Goal: Task Accomplishment & Management: Use online tool/utility

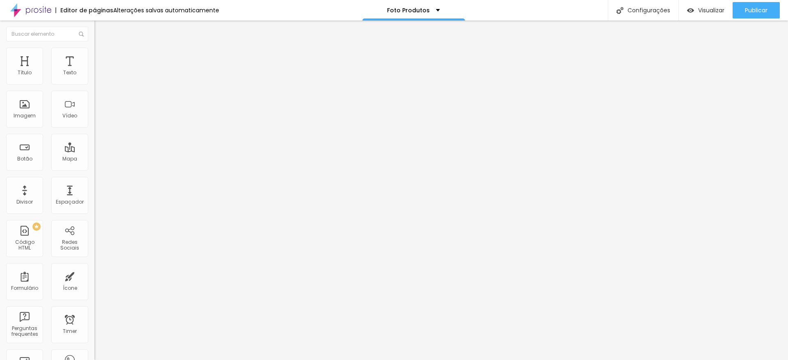
click at [94, 83] on img at bounding box center [97, 86] width 6 height 6
click at [94, 166] on div "Instagram" at bounding box center [141, 168] width 94 height 5
click at [94, 279] on input "https://" at bounding box center [143, 283] width 98 height 8
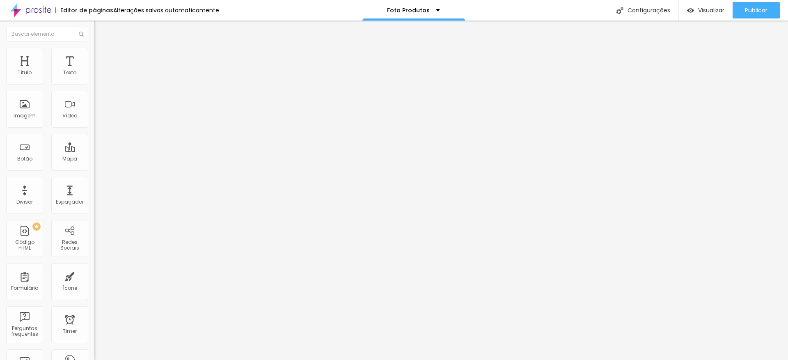
click at [94, 279] on input "https://" at bounding box center [143, 283] width 98 height 8
paste input "www.instagram.com/reel/CzAW9v0u8m8/"
type input "https://www.instagram.com/reel/CzAW9v0u8m8/"
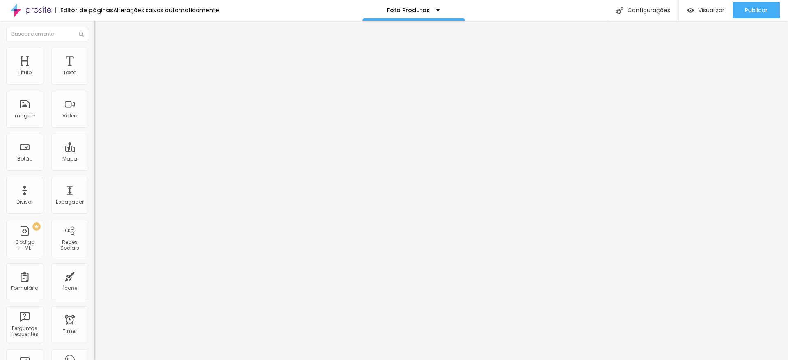
click at [94, 215] on div "Editar Redes Sociais Conteúdo Estilo Avançado Instagram Rede social Instagram E…" at bounding box center [141, 190] width 94 height 339
click at [99, 179] on div "Instagram" at bounding box center [141, 224] width 85 height 91
click at [94, 85] on div "Instagram" at bounding box center [141, 117] width 94 height 107
click at [94, 313] on button "+ Adicionar Icone" at bounding box center [119, 317] width 51 height 8
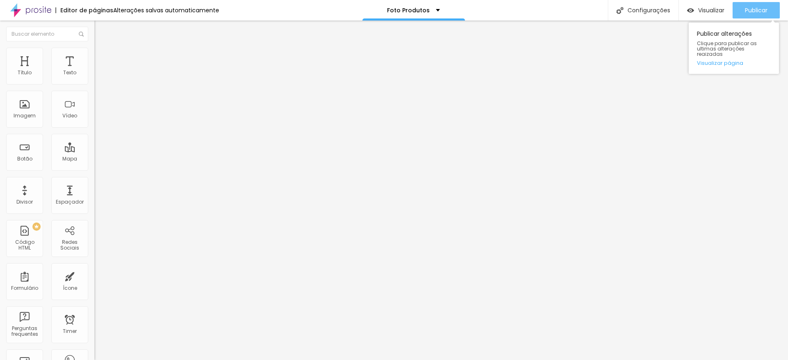
click at [762, 11] on span "Publicar" at bounding box center [756, 10] width 23 height 7
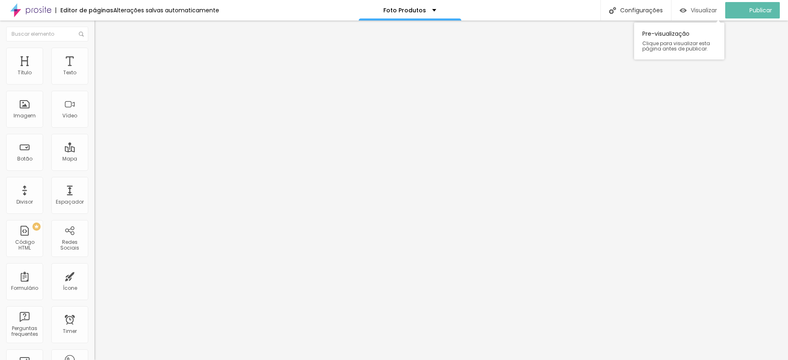
click at [696, 10] on span "Visualizar" at bounding box center [704, 10] width 26 height 7
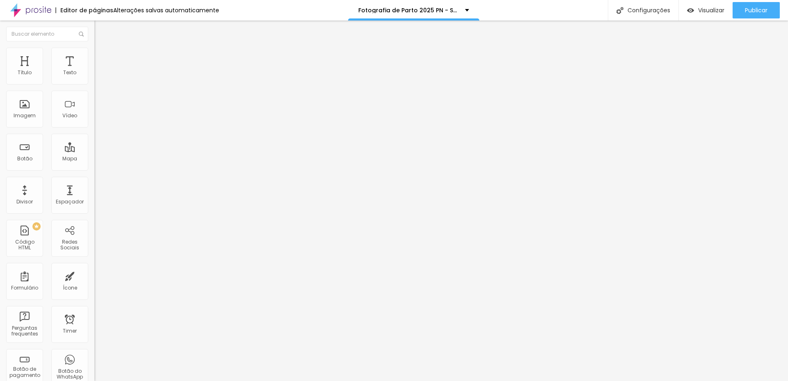
click at [94, 71] on span "Adicionar imagem" at bounding box center [120, 67] width 53 height 7
click at [94, 71] on span "Trocar imagem" at bounding box center [116, 67] width 45 height 7
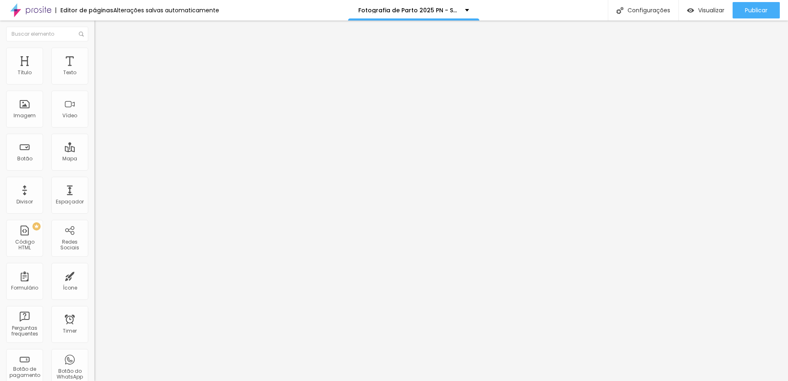
click at [94, 71] on span "Trocar imagem" at bounding box center [116, 67] width 45 height 7
click at [94, 71] on span "Adicionar imagem" at bounding box center [120, 67] width 53 height 7
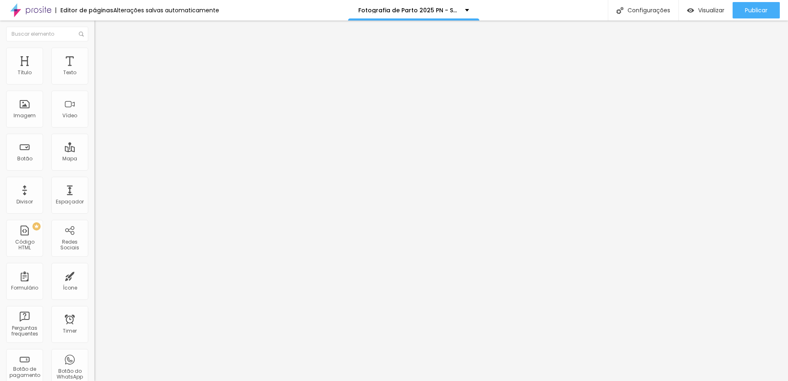
click at [94, 71] on span "Trocar imagem" at bounding box center [116, 67] width 45 height 7
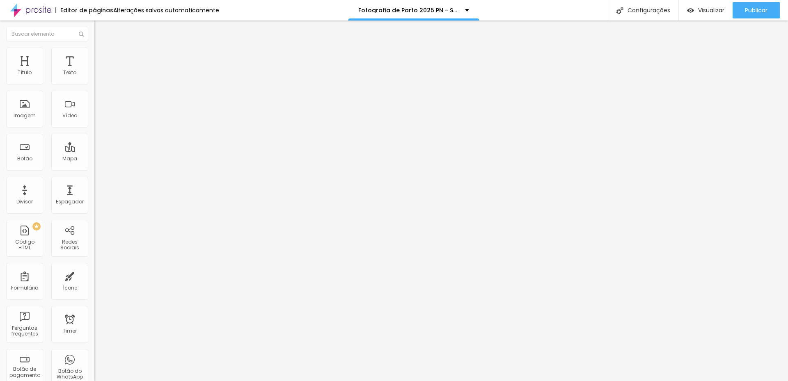
click at [94, 70] on div "Trocar imagem" at bounding box center [141, 67] width 94 height 6
click at [94, 71] on span "Trocar imagem" at bounding box center [116, 67] width 45 height 7
click at [94, 49] on img at bounding box center [97, 51] width 7 height 7
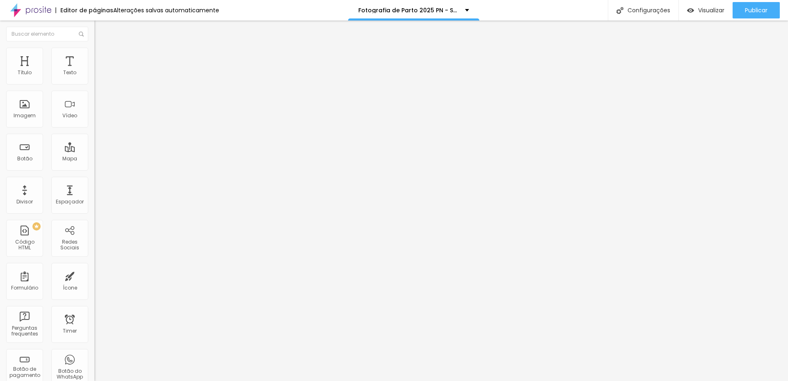
click at [102, 58] on span "Avançado" at bounding box center [115, 61] width 27 height 7
click at [94, 47] on img at bounding box center [97, 42] width 7 height 7
click at [94, 48] on img at bounding box center [97, 51] width 7 height 7
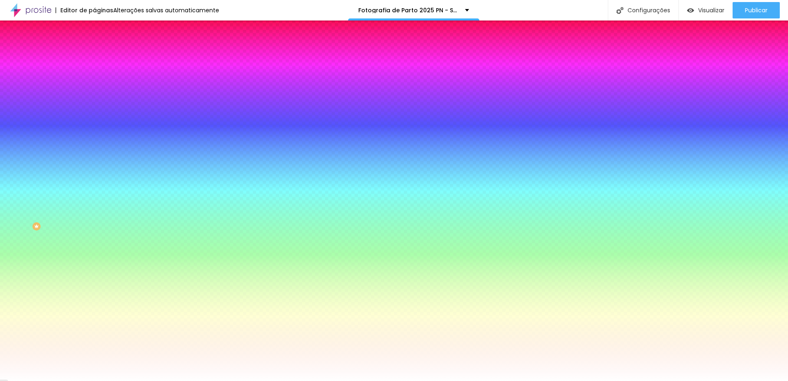
click at [94, 78] on div at bounding box center [141, 78] width 94 height 0
click at [94, 302] on input "#FFFFFF" at bounding box center [143, 306] width 98 height 8
click at [94, 302] on div at bounding box center [141, 302] width 94 height 0
click at [94, 279] on div at bounding box center [141, 279] width 94 height 0
type input "#FFFFFF"
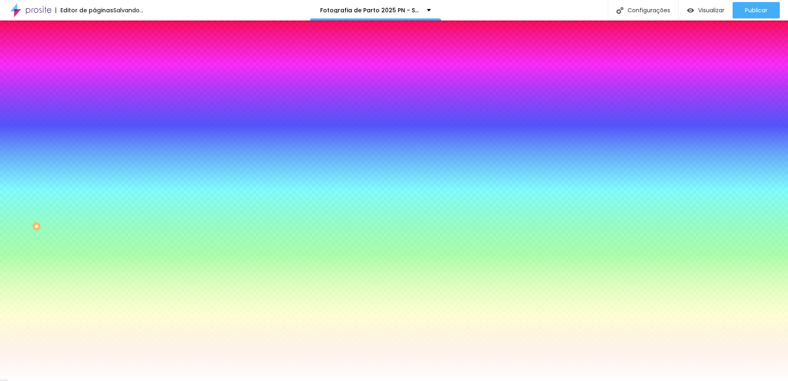
drag, startPoint x: 26, startPoint y: 188, endPoint x: 13, endPoint y: 181, distance: 14.9
click at [94, 265] on div "Cor de fundo Voltar ao padrão #FFFFFF" at bounding box center [141, 276] width 94 height 23
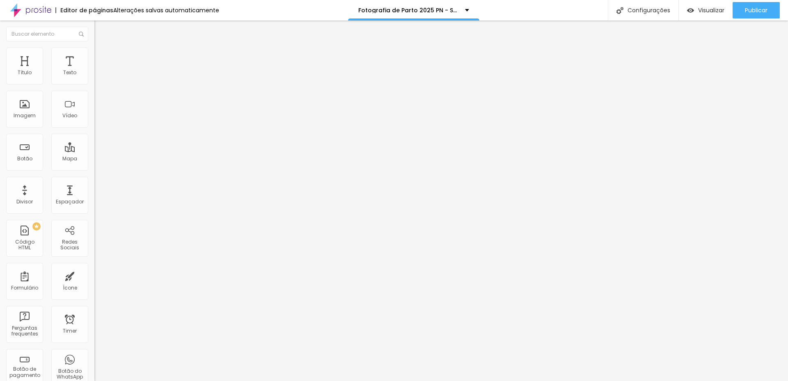
click at [94, 49] on li "Estilo" at bounding box center [141, 52] width 94 height 8
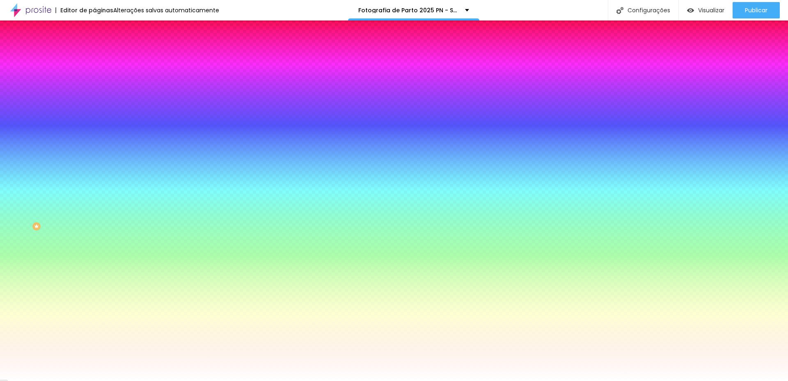
click at [94, 279] on div at bounding box center [141, 279] width 94 height 0
type input "#000000"
drag, startPoint x: 22, startPoint y: 239, endPoint x: 9, endPoint y: 250, distance: 17.4
click at [94, 250] on div "Editar Botão Conteúdo Estilo Avançado Cor de fundo Voltar ao padrão #000000 Tip…" at bounding box center [141, 201] width 94 height 361
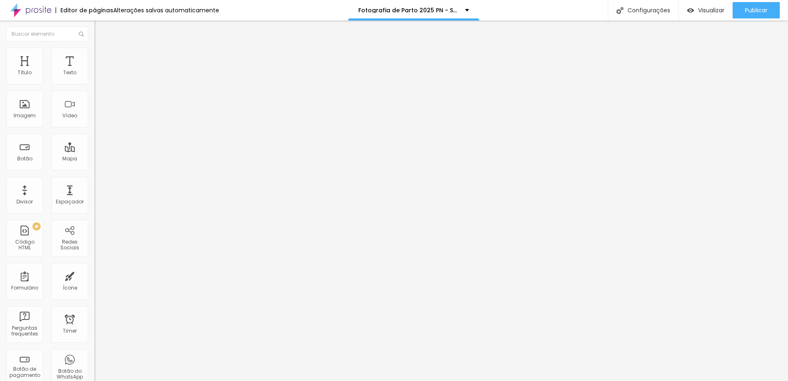
click at [94, 71] on span "Trocar imagem" at bounding box center [116, 67] width 45 height 7
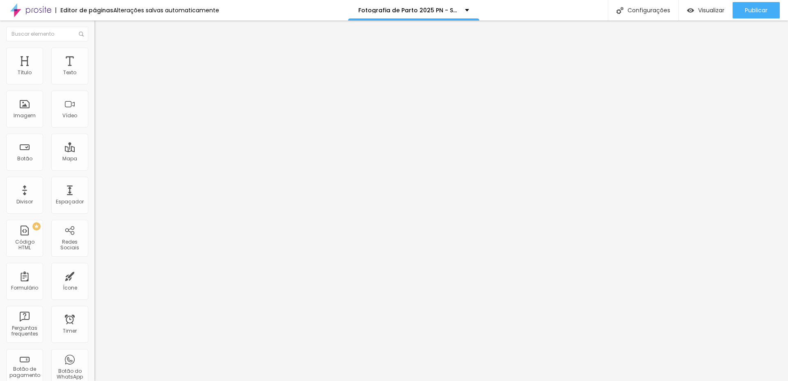
drag, startPoint x: 474, startPoint y: 222, endPoint x: 478, endPoint y: 218, distance: 5.2
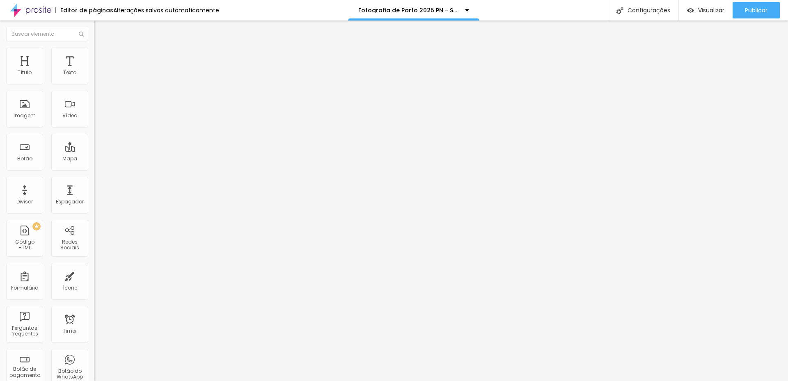
click at [182, 381] on div "Subindo 0/12 arquivos" at bounding box center [394, 383] width 788 height 5
click at [94, 71] on span "Trocar imagem" at bounding box center [116, 67] width 45 height 7
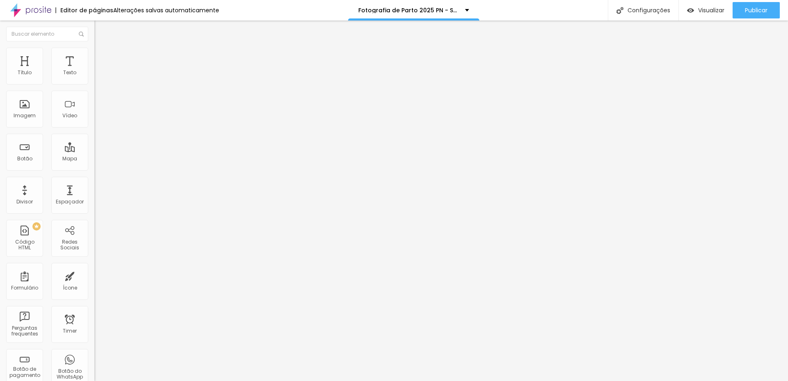
click at [94, 71] on span "Trocar imagem" at bounding box center [116, 67] width 45 height 7
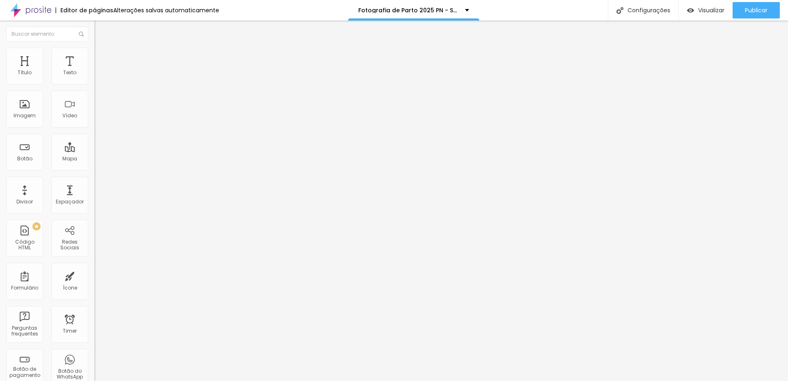
click at [94, 71] on span "Trocar imagem" at bounding box center [116, 67] width 45 height 7
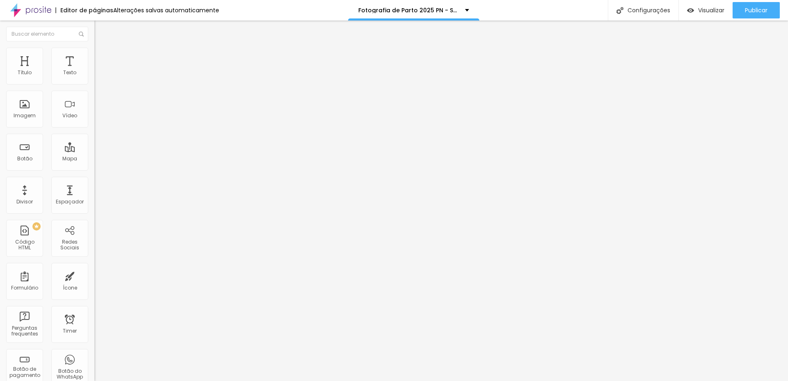
click at [94, 71] on span "Trocar imagem" at bounding box center [116, 67] width 45 height 7
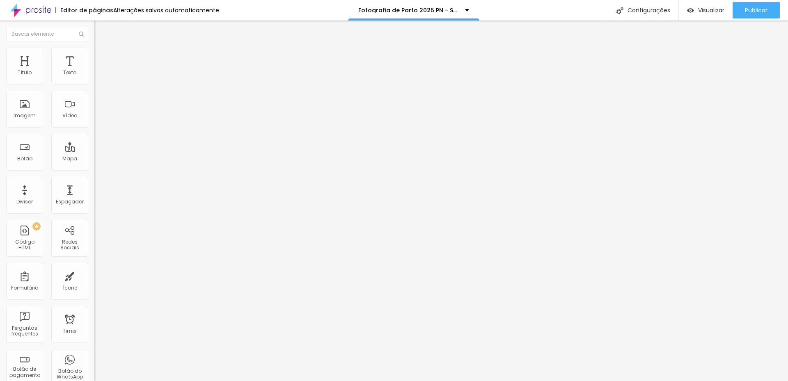
click at [94, 71] on span "Trocar imagem" at bounding box center [116, 67] width 45 height 7
click at [94, 70] on div "Trocar imagem" at bounding box center [141, 67] width 94 height 6
click at [94, 71] on span "Trocar imagem" at bounding box center [116, 67] width 45 height 7
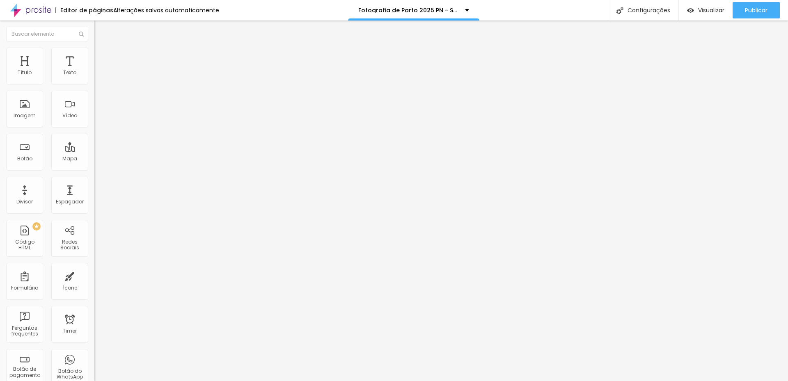
click at [94, 71] on span "Trocar imagem" at bounding box center [116, 67] width 45 height 7
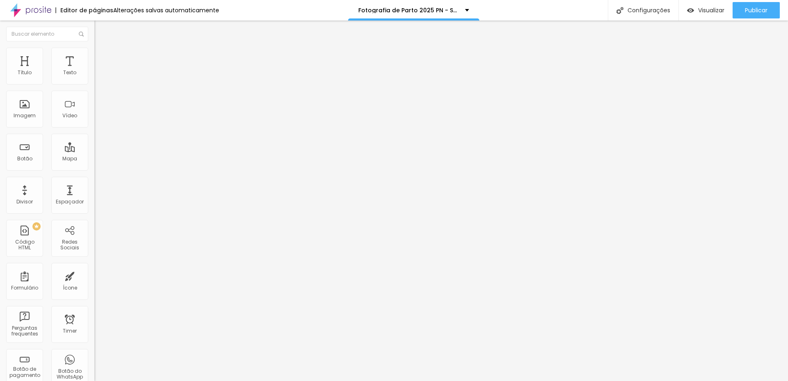
click at [94, 70] on div "Trocar imagem" at bounding box center [141, 67] width 94 height 6
click at [94, 71] on span "Trocar imagem" at bounding box center [116, 67] width 45 height 7
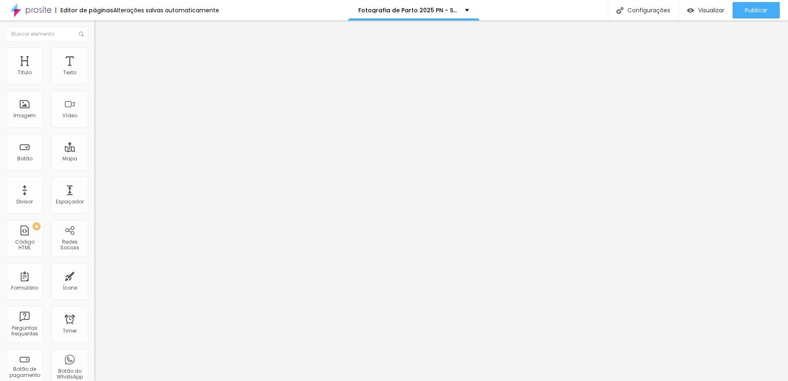
click at [94, 71] on span "Trocar imagem" at bounding box center [116, 67] width 45 height 7
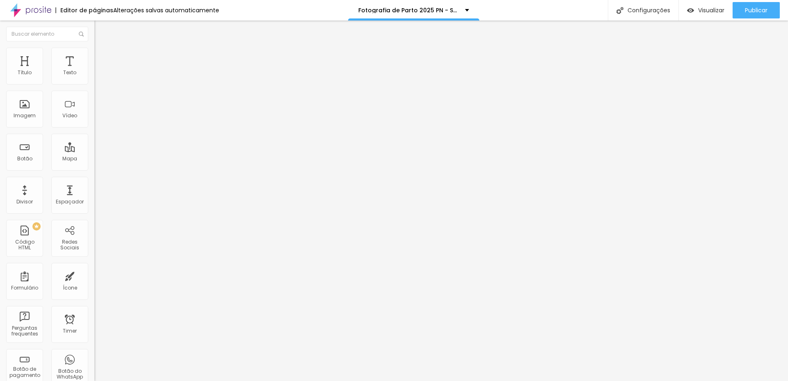
click at [94, 50] on ul "Conteúdo Estilo Avançado" at bounding box center [141, 51] width 94 height 25
click at [94, 53] on img at bounding box center [97, 51] width 7 height 7
type input "2"
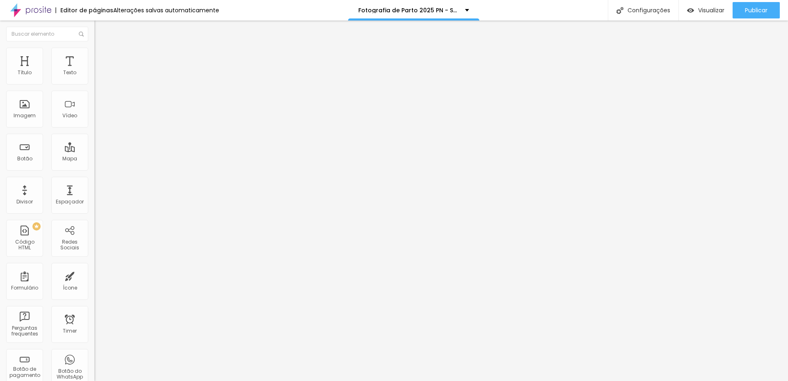
type input "3"
type input "7"
type input "10"
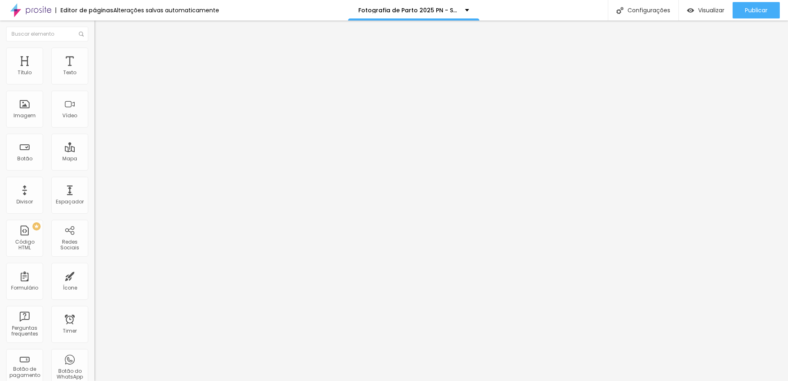
type input "10"
type input "16"
type input "18"
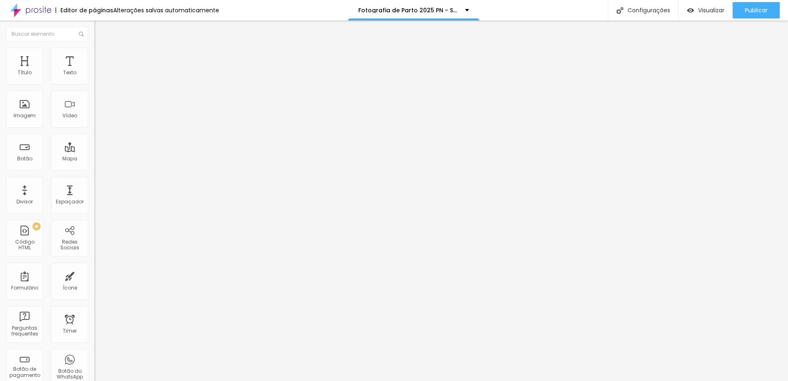
type input "20"
type input "21"
type input "23"
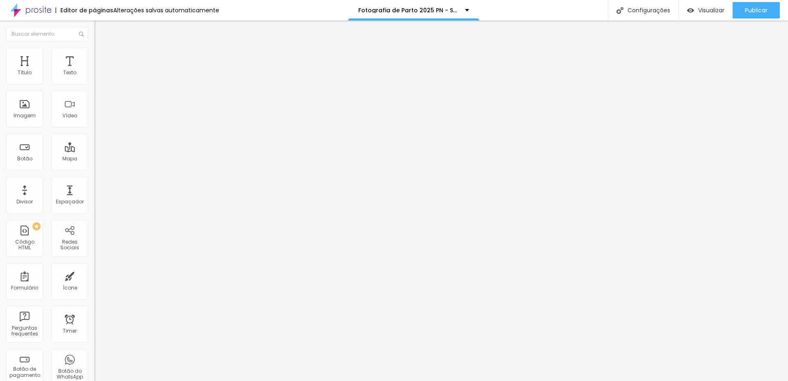
type input "23"
type input "25"
type input "26"
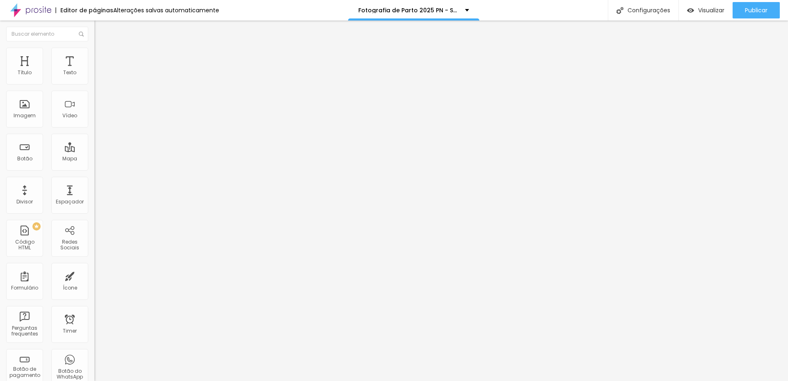
type input "21"
type input "16"
type input "11"
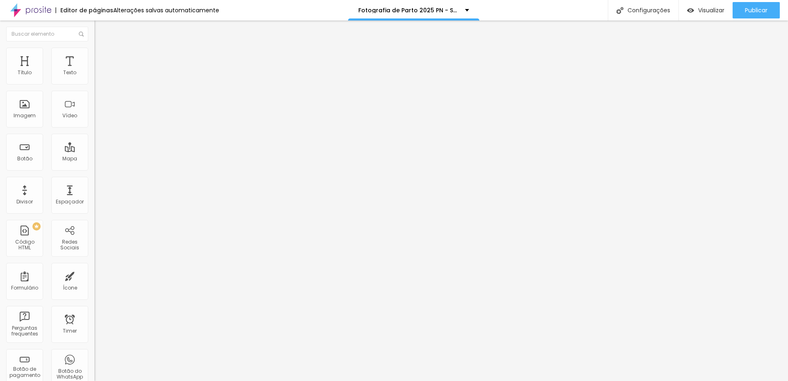
type input "11"
type input "5"
type input "0"
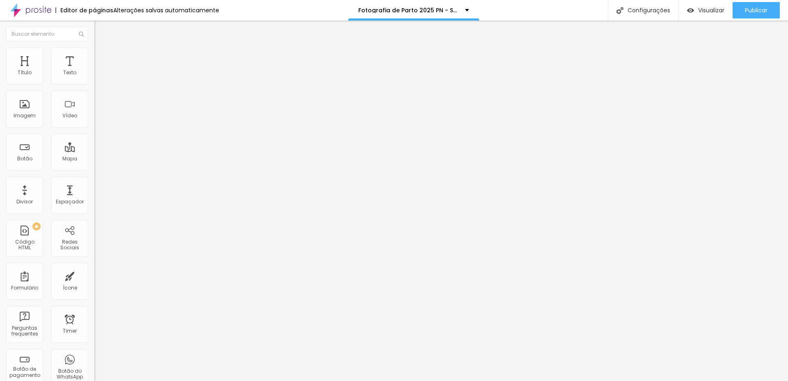
drag, startPoint x: 18, startPoint y: 104, endPoint x: 14, endPoint y: 101, distance: 5.0
click at [94, 180] on input "range" at bounding box center [120, 183] width 53 height 7
click at [94, 128] on span "Original" at bounding box center [104, 124] width 20 height 7
click at [94, 143] on span "Quadrado" at bounding box center [107, 139] width 27 height 7
click at [94, 128] on span "Original" at bounding box center [104, 124] width 20 height 7
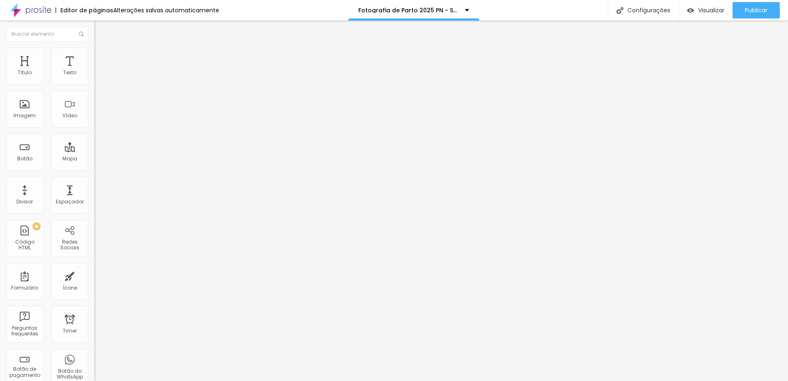
click at [94, 143] on span "Quadrado" at bounding box center [107, 139] width 27 height 7
click at [94, 128] on span "Original" at bounding box center [104, 124] width 20 height 7
click at [94, 143] on span "Quadrado" at bounding box center [107, 139] width 27 height 7
click at [748, 14] on span "Publicar" at bounding box center [756, 10] width 23 height 7
click at [747, 16] on div "Publicar" at bounding box center [756, 10] width 23 height 16
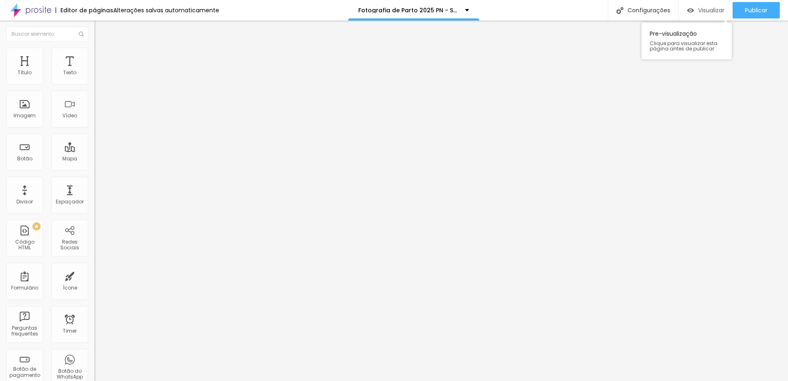
click at [708, 10] on span "Visualizar" at bounding box center [711, 10] width 26 height 7
click at [751, 10] on span "Publicar" at bounding box center [756, 10] width 23 height 7
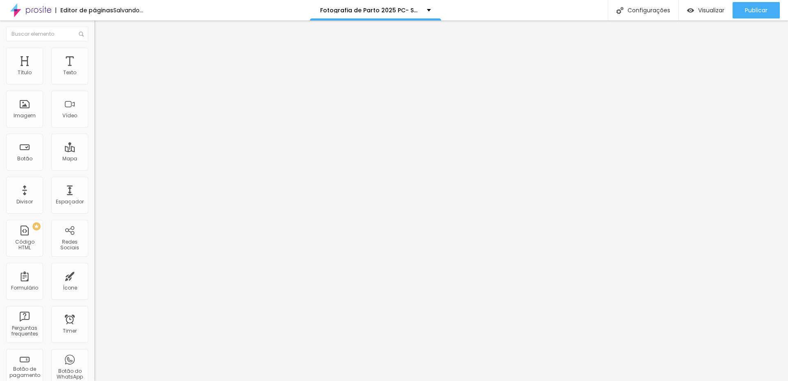
click at [94, 71] on span "Trocar imagem" at bounding box center [116, 67] width 45 height 7
click at [182, 381] on div "Subindo 9/9 arquivos" at bounding box center [394, 383] width 788 height 5
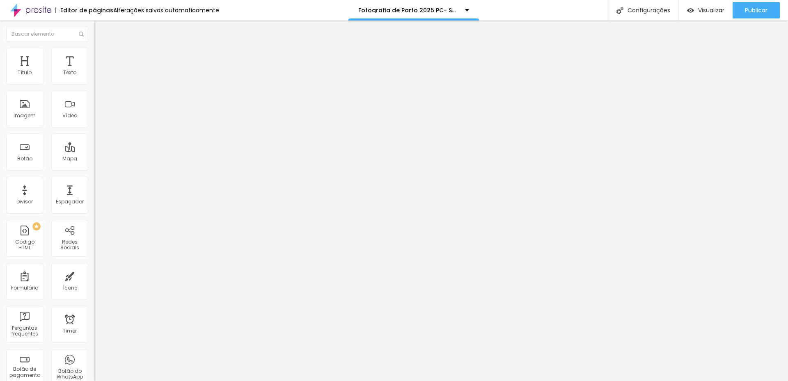
click at [94, 71] on span "Trocar imagem" at bounding box center [116, 67] width 45 height 7
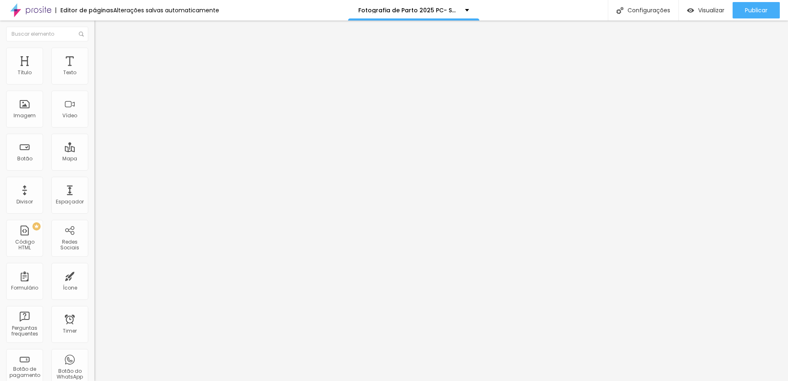
click at [94, 71] on span "Trocar imagem" at bounding box center [116, 67] width 45 height 7
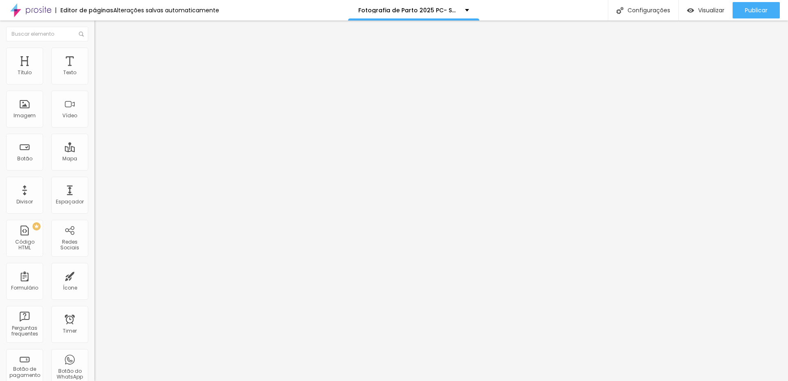
click at [94, 71] on span "Trocar imagem" at bounding box center [116, 67] width 45 height 7
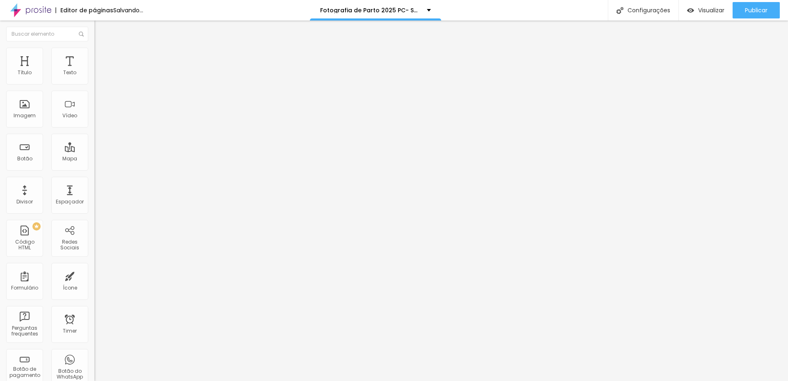
click at [94, 70] on div "Trocar imagem" at bounding box center [141, 67] width 94 height 6
click at [94, 71] on span "Trocar imagem" at bounding box center [116, 67] width 45 height 7
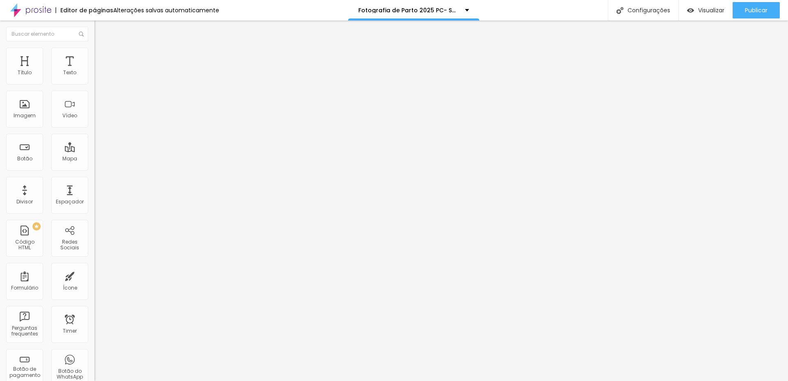
click at [94, 71] on span "Trocar imagem" at bounding box center [116, 67] width 45 height 7
click at [94, 71] on span "Adicionar imagem" at bounding box center [120, 67] width 53 height 7
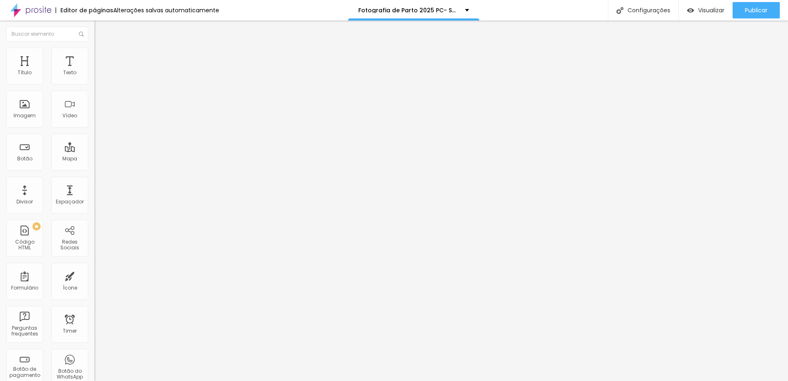
click at [94, 71] on span "Adicionar imagem" at bounding box center [120, 67] width 53 height 7
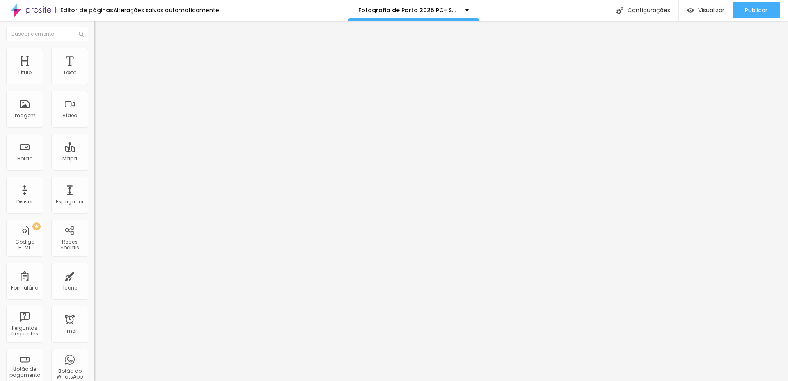
click at [101, 30] on img "button" at bounding box center [104, 30] width 7 height 7
click at [101, 28] on img "button" at bounding box center [104, 30] width 7 height 7
click at [101, 32] on div "Editar Coluna" at bounding box center [126, 30] width 51 height 7
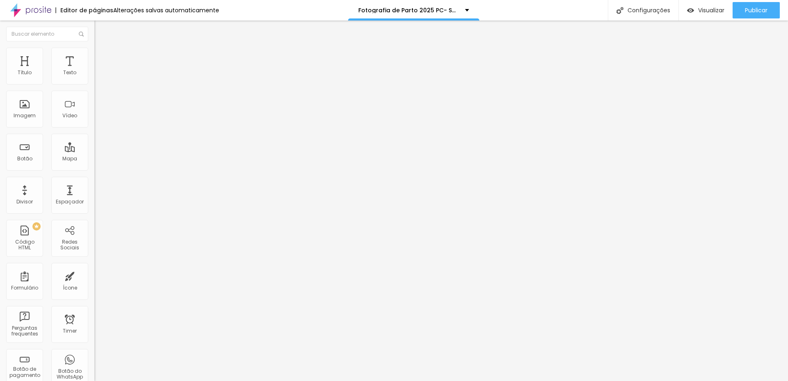
click at [94, 71] on span "Adicionar imagem" at bounding box center [120, 67] width 53 height 7
click at [94, 71] on span "Trocar imagem" at bounding box center [116, 67] width 45 height 7
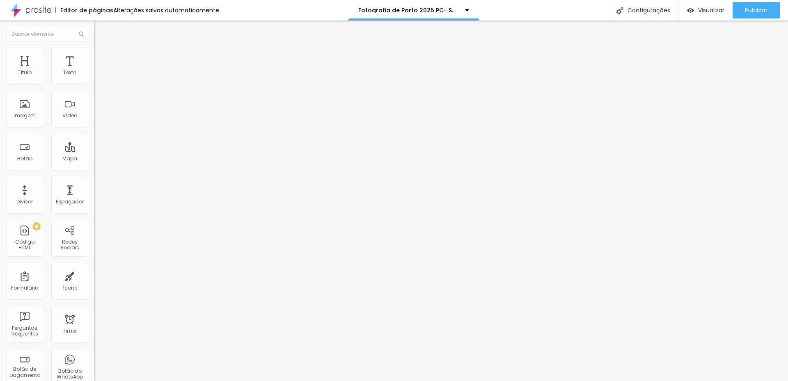
click at [94, 71] on span "Trocar imagem" at bounding box center [116, 67] width 45 height 7
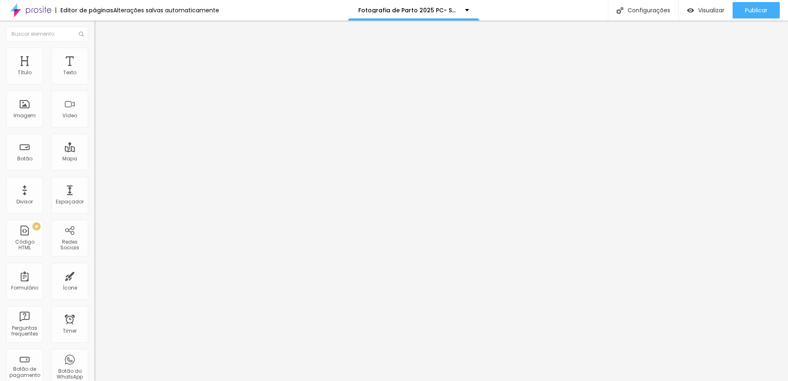
click at [94, 128] on span "Original" at bounding box center [104, 124] width 20 height 7
click at [94, 142] on div "Quadrado 1:1" at bounding box center [141, 139] width 94 height 5
click at [94, 128] on span "Original" at bounding box center [104, 124] width 20 height 7
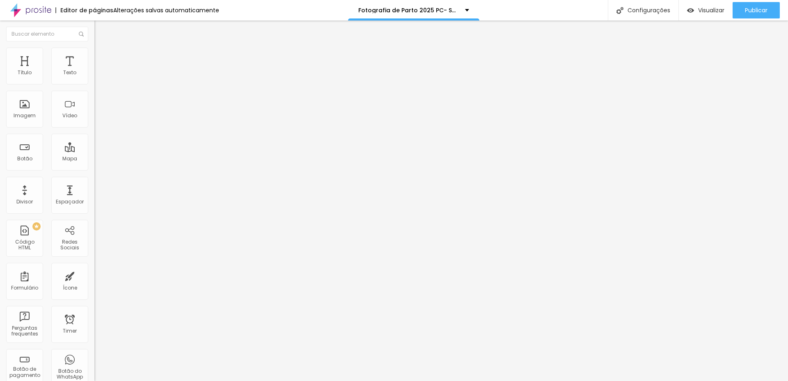
click at [94, 143] on span "Quadrado" at bounding box center [107, 139] width 27 height 7
click at [747, 11] on span "Publicar" at bounding box center [756, 10] width 23 height 7
click at [753, 8] on span "Publicar" at bounding box center [756, 10] width 23 height 7
click at [693, 9] on div "Visualizar" at bounding box center [697, 10] width 37 height 7
click at [94, 71] on span "Trocar imagem" at bounding box center [116, 67] width 45 height 7
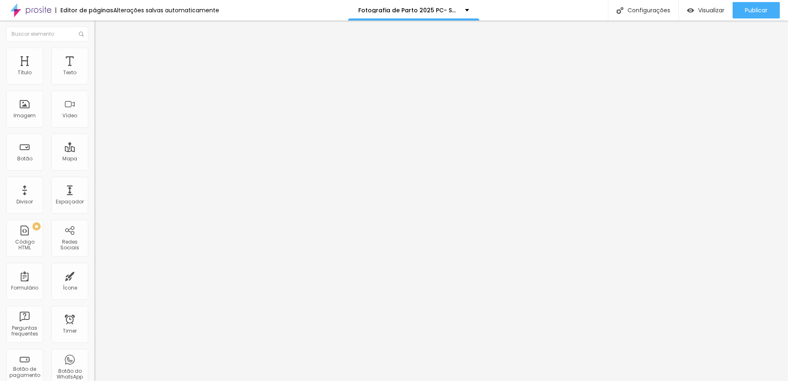
drag, startPoint x: 75, startPoint y: 187, endPoint x: 125, endPoint y: 206, distance: 53.1
click at [708, 15] on div "Visualizar" at bounding box center [705, 10] width 37 height 16
click at [743, 14] on button "Publicar" at bounding box center [755, 10] width 47 height 16
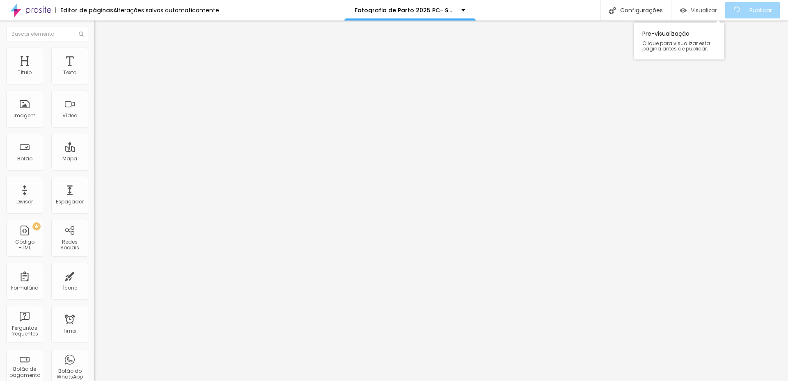
click at [704, 8] on span "Visualizar" at bounding box center [704, 10] width 26 height 7
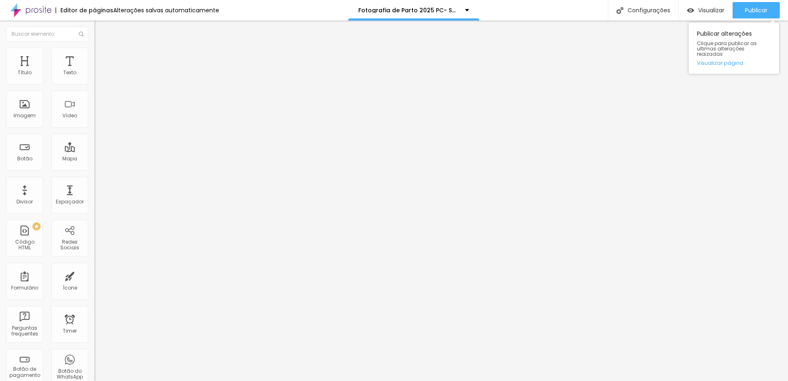
click at [741, 19] on div "Publicar alterações Clique para publicar as ultimas alterações reaizadas Visual…" at bounding box center [734, 45] width 90 height 55
click at [757, 7] on span "Publicar" at bounding box center [756, 10] width 23 height 7
click at [94, 71] on span "Trocar imagem" at bounding box center [116, 67] width 45 height 7
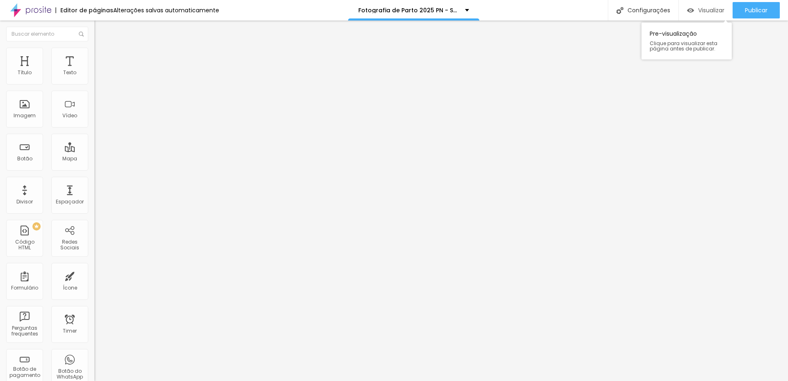
drag, startPoint x: 752, startPoint y: 11, endPoint x: 707, endPoint y: 5, distance: 45.5
click at [752, 11] on span "Publicar" at bounding box center [756, 10] width 23 height 7
